Goal: Information Seeking & Learning: Learn about a topic

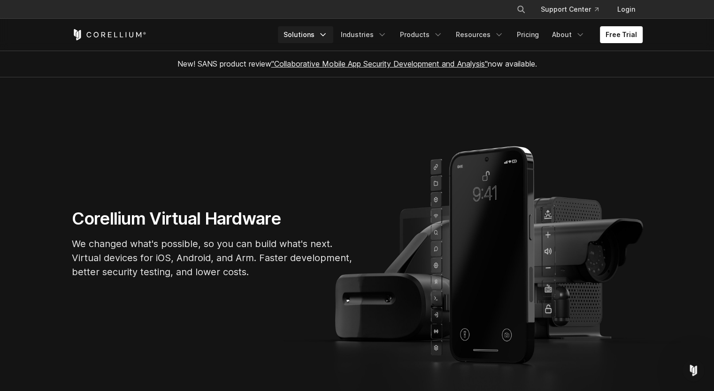
click at [300, 33] on link "Solutions" at bounding box center [305, 34] width 55 height 17
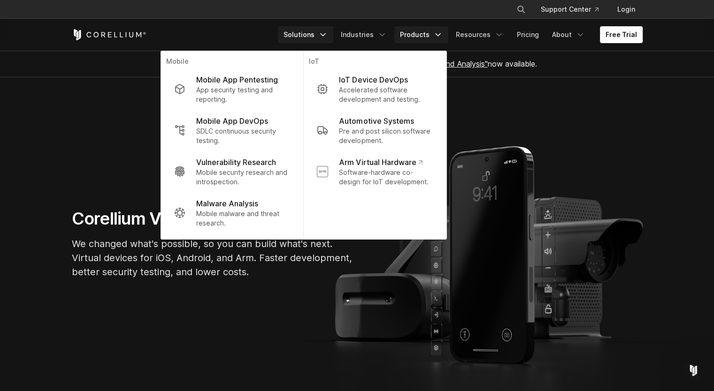
click at [427, 36] on link "Products" at bounding box center [421, 34] width 54 height 17
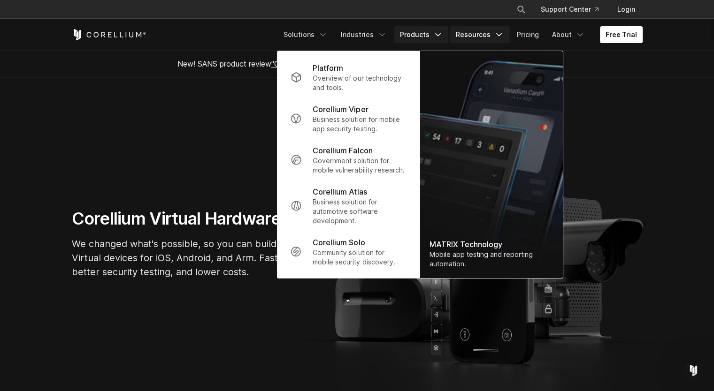
click at [482, 35] on link "Resources" at bounding box center [479, 34] width 59 height 17
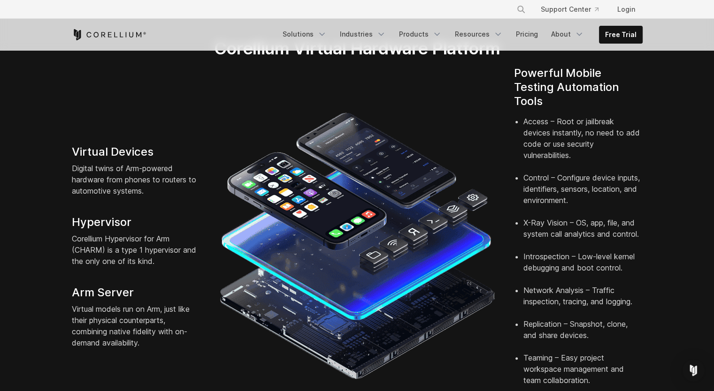
scroll to position [218, 0]
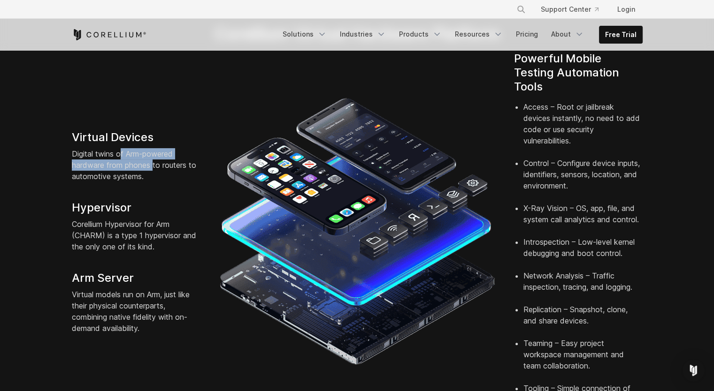
drag, startPoint x: 122, startPoint y: 139, endPoint x: 150, endPoint y: 153, distance: 31.3
click at [151, 152] on p "Digital twins of Arm-powered hardware from phones to routers to automotive syst…" at bounding box center [136, 165] width 129 height 34
click at [153, 167] on p "Digital twins of Arm-powered hardware from phones to routers to automotive syst…" at bounding box center [136, 165] width 129 height 34
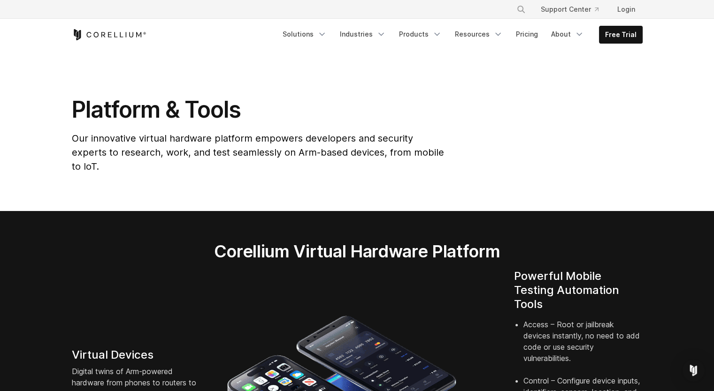
click at [125, 31] on icon "Corellium Home" at bounding box center [109, 34] width 75 height 11
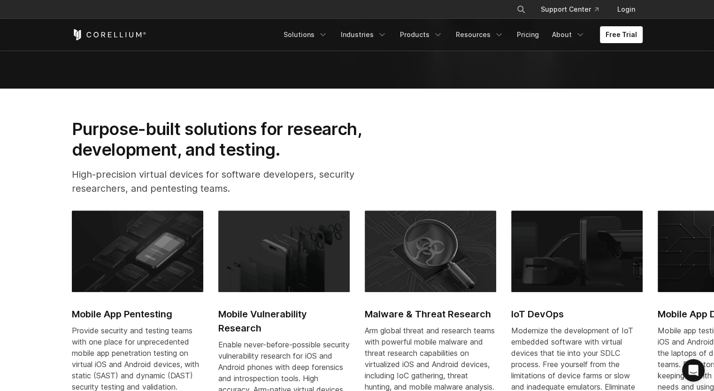
scroll to position [394, 0]
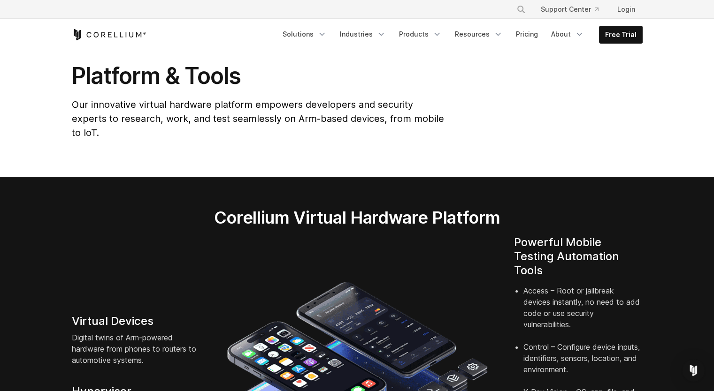
scroll to position [56, 0]
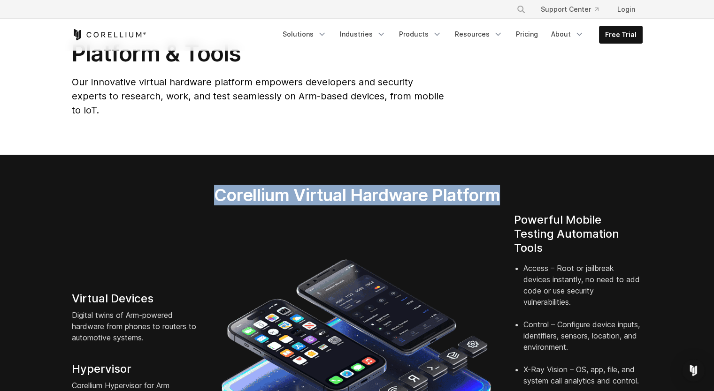
drag, startPoint x: 213, startPoint y: 181, endPoint x: 452, endPoint y: 181, distance: 238.4
click at [520, 185] on h2 "Corellium Virtual Hardware Platform" at bounding box center [357, 195] width 374 height 21
copy h2 "Corellium Virtual Hardware Platform"
